Goal: Information Seeking & Learning: Learn about a topic

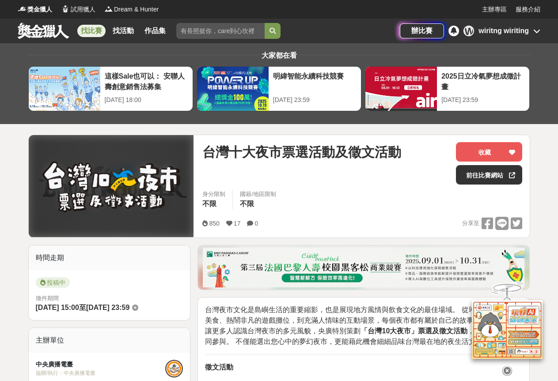
click at [96, 30] on link "找比賽" at bounding box center [91, 31] width 28 height 12
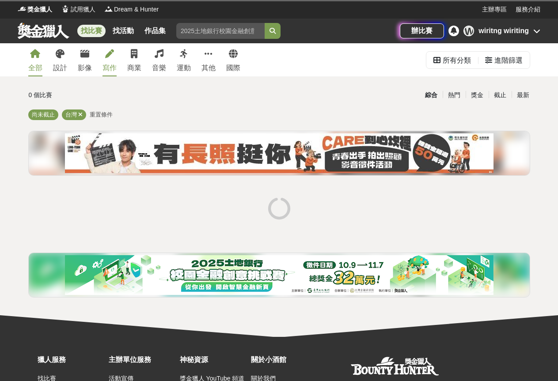
click at [113, 67] on div "寫作" at bounding box center [109, 68] width 14 height 11
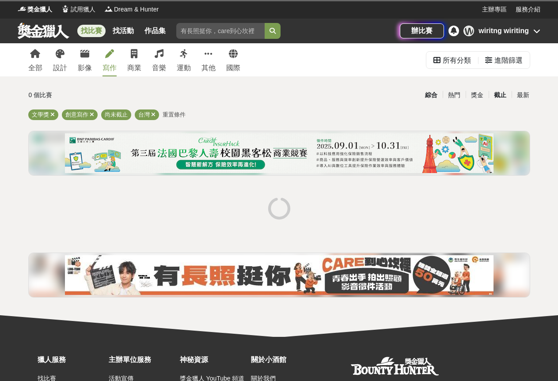
click at [505, 99] on div "截止" at bounding box center [499, 94] width 23 height 15
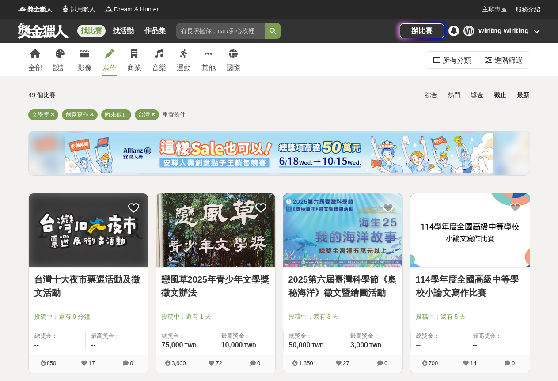
click at [520, 94] on div "最新" at bounding box center [522, 94] width 23 height 15
